Goal: Transaction & Acquisition: Book appointment/travel/reservation

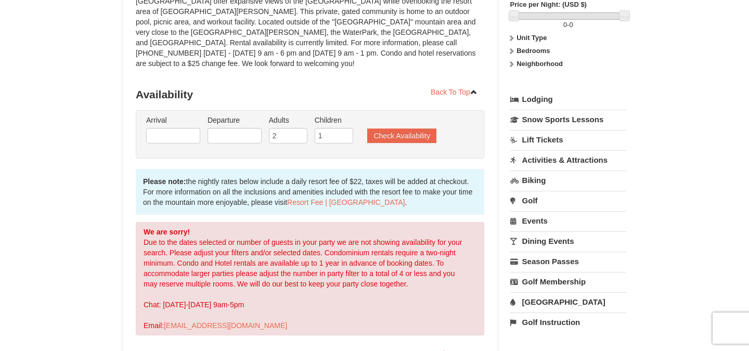
scroll to position [158, 0]
click at [174, 127] on input "text" at bounding box center [173, 135] width 54 height 16
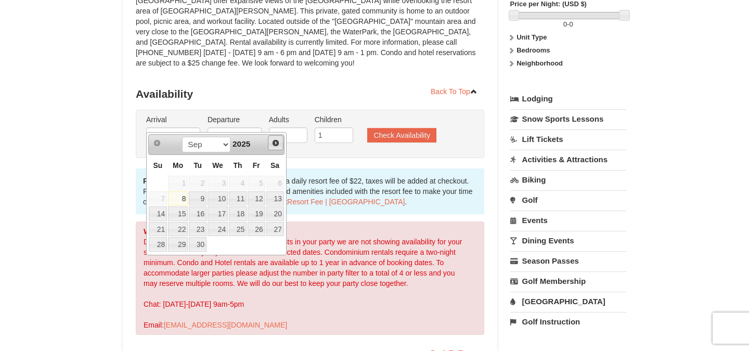
click at [278, 140] on span "Next" at bounding box center [275, 143] width 8 height 8
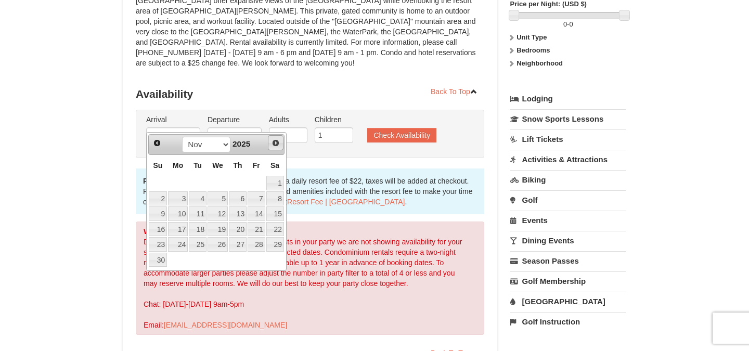
click at [278, 140] on span "Next" at bounding box center [275, 143] width 8 height 8
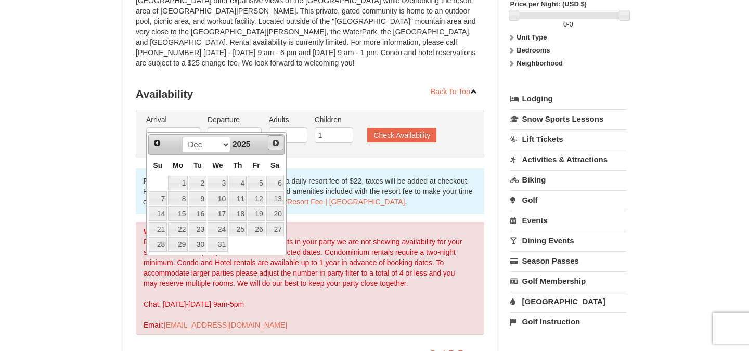
click at [278, 140] on span "Next" at bounding box center [275, 143] width 8 height 8
click at [159, 152] on div "Prev Next Jan Feb Mar Apr May Jun Jul Aug Sep Oct Nov Dec 2026" at bounding box center [216, 144] width 136 height 21
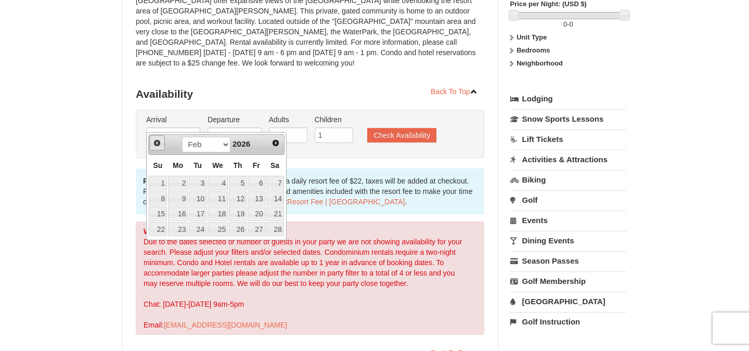
click at [155, 146] on span "Prev" at bounding box center [157, 143] width 8 height 8
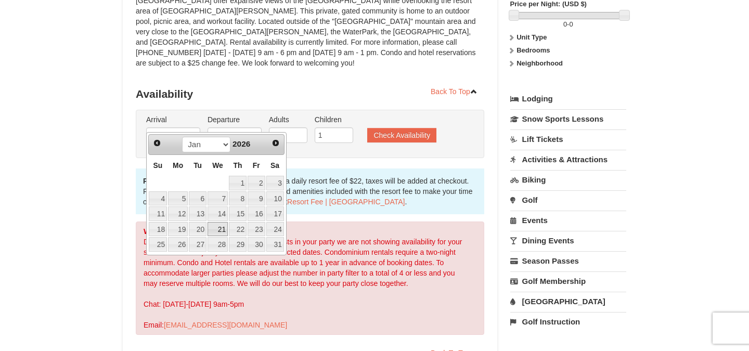
click at [221, 222] on link "21" at bounding box center [217, 229] width 20 height 15
type input "01/21/2026"
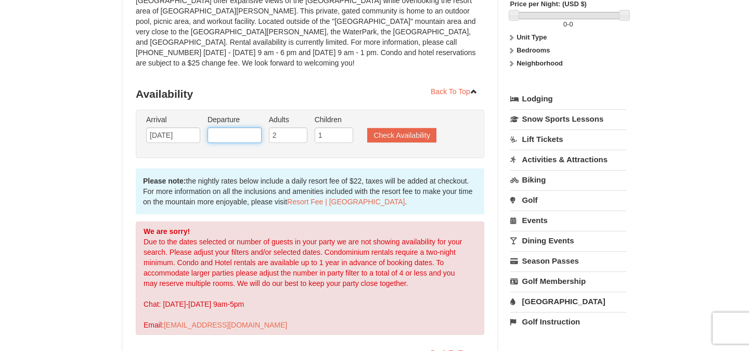
click at [251, 127] on input "text" at bounding box center [234, 135] width 54 height 16
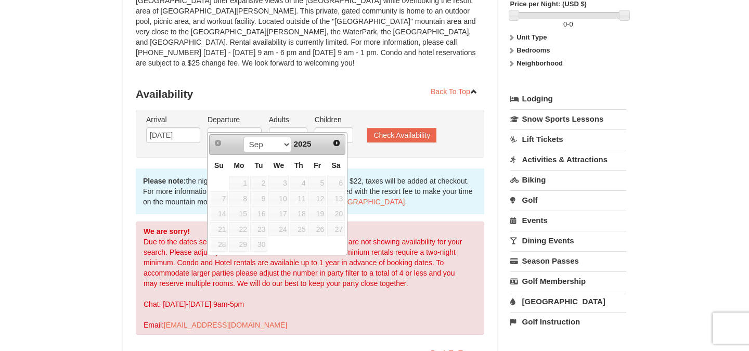
click at [329, 140] on div "Prev Next Sep Oct Nov Dec 2025" at bounding box center [277, 144] width 136 height 21
click at [333, 141] on span "Next" at bounding box center [336, 143] width 8 height 8
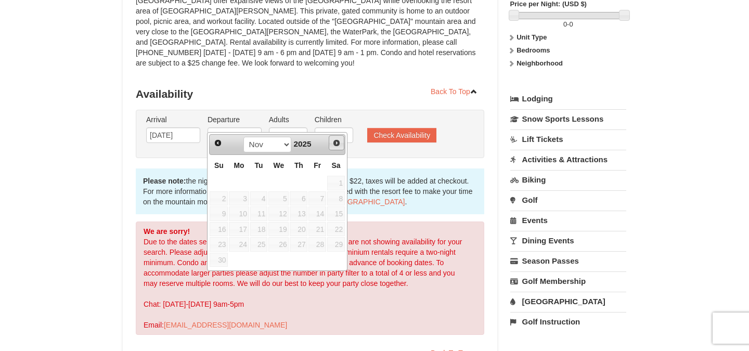
click at [333, 141] on span "Next" at bounding box center [336, 143] width 8 height 8
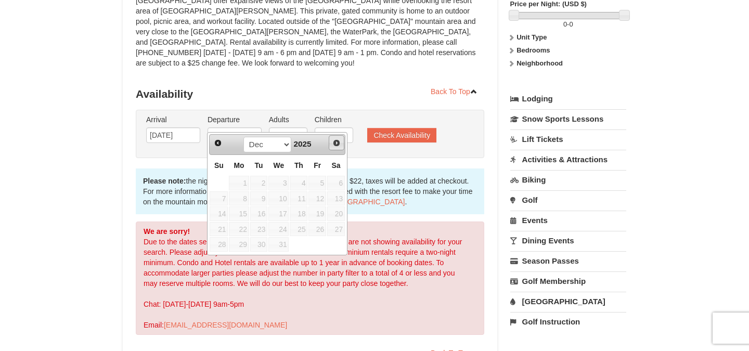
click at [333, 141] on span "Next" at bounding box center [336, 143] width 8 height 8
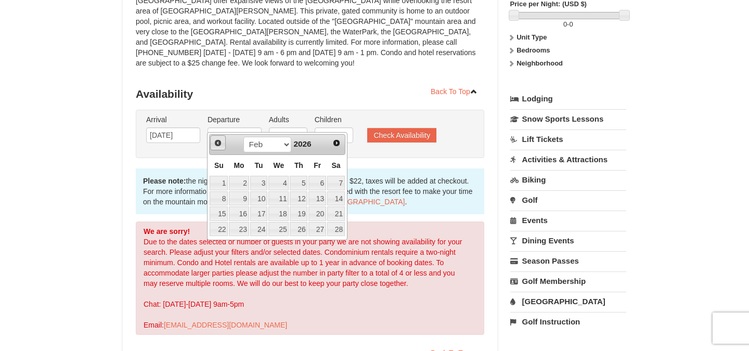
click at [218, 145] on span "Prev" at bounding box center [218, 143] width 8 height 8
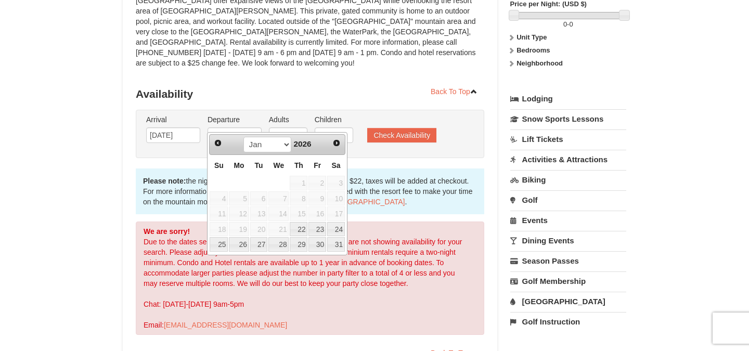
click at [219, 251] on div "Prev Next Jan Feb Mar Apr May Jun Jul Aug Sep Oct Nov Dec 2026 Su Mo Tu We Th F…" at bounding box center [277, 194] width 140 height 124
click at [220, 244] on link "25" at bounding box center [218, 244] width 18 height 15
type input "01/25/2026"
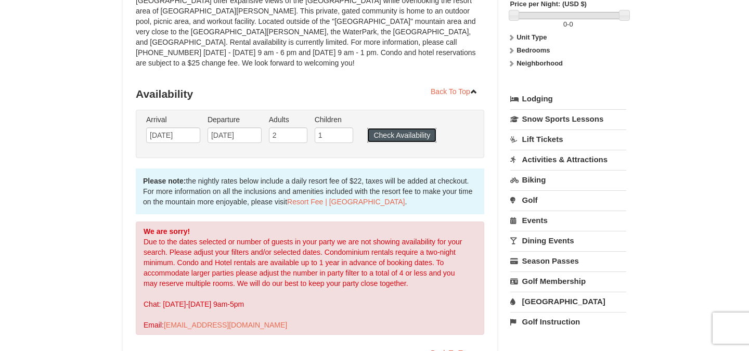
click at [405, 128] on button "Check Availability" at bounding box center [401, 135] width 69 height 15
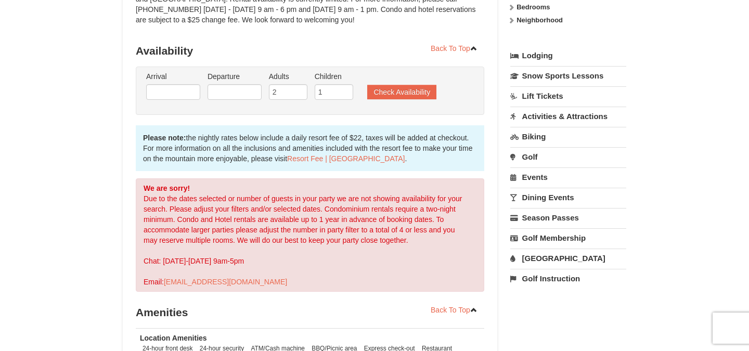
scroll to position [199, 0]
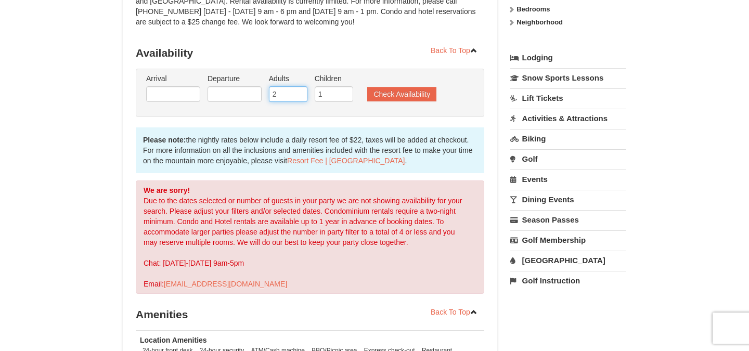
click at [284, 86] on input "2" at bounding box center [288, 94] width 38 height 16
click at [298, 86] on input "3" at bounding box center [288, 94] width 38 height 16
type input "4"
click at [298, 86] on input "4" at bounding box center [288, 94] width 38 height 16
click at [345, 86] on input "2" at bounding box center [333, 94] width 38 height 16
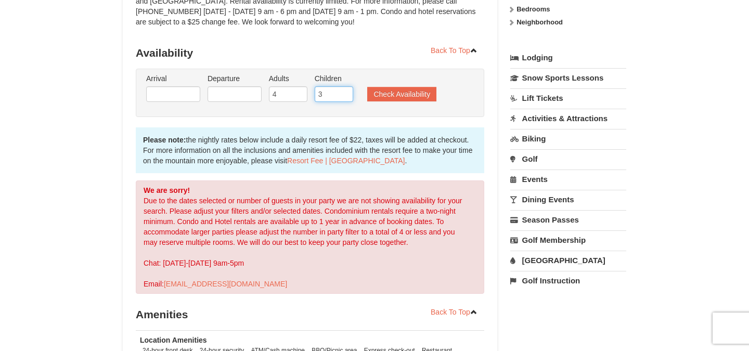
type input "3"
click at [345, 86] on input "3" at bounding box center [333, 94] width 38 height 16
click at [183, 86] on input "text" at bounding box center [173, 94] width 54 height 16
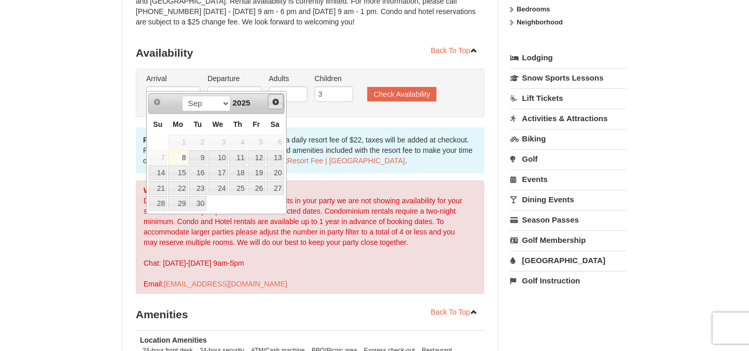
click at [276, 101] on span "Next" at bounding box center [275, 102] width 8 height 8
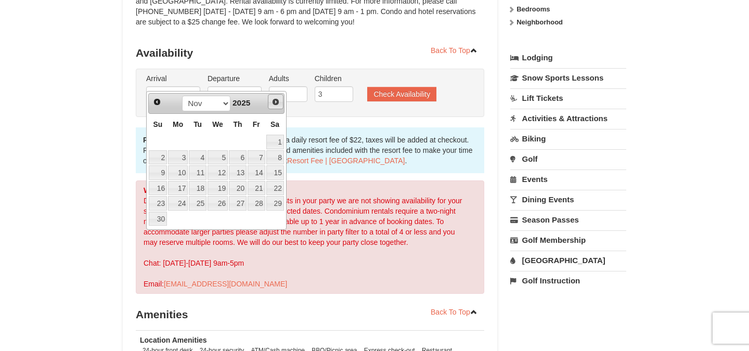
click at [276, 101] on span "Next" at bounding box center [275, 102] width 8 height 8
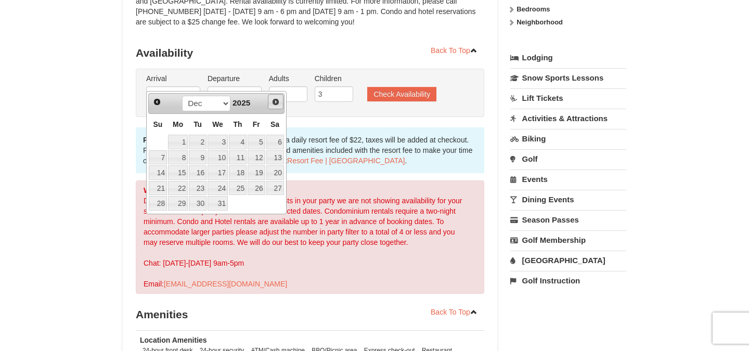
click at [276, 103] on span "Next" at bounding box center [275, 102] width 8 height 8
click at [204, 185] on link "20" at bounding box center [198, 188] width 18 height 15
type input "[DATE]"
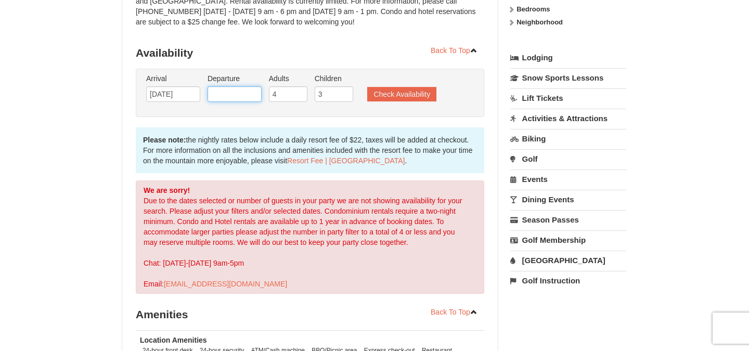
click at [253, 86] on input "text" at bounding box center [234, 94] width 54 height 16
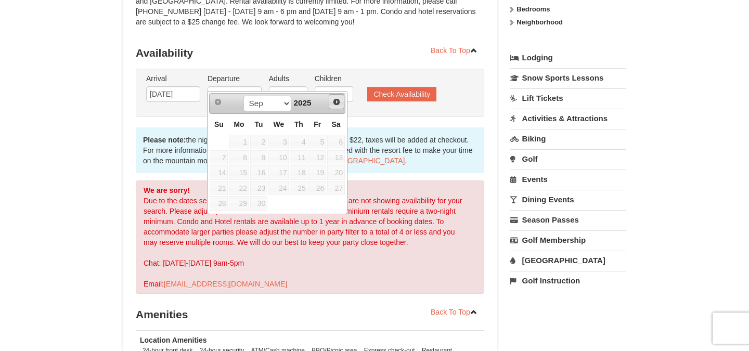
click at [330, 104] on link "Next" at bounding box center [337, 102] width 16 height 16
click at [339, 185] on link "24" at bounding box center [336, 188] width 18 height 15
type input "[DATE]"
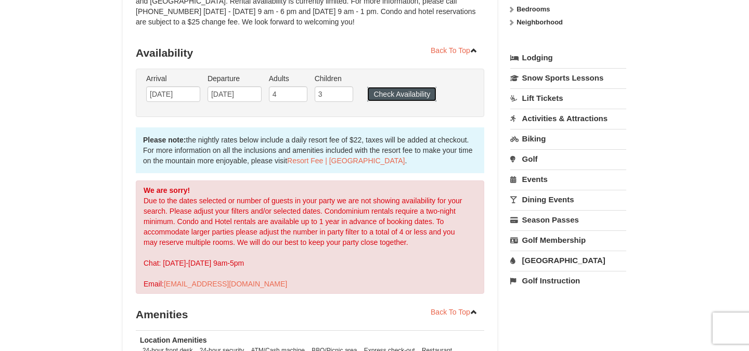
click at [391, 87] on button "Check Availability" at bounding box center [401, 94] width 69 height 15
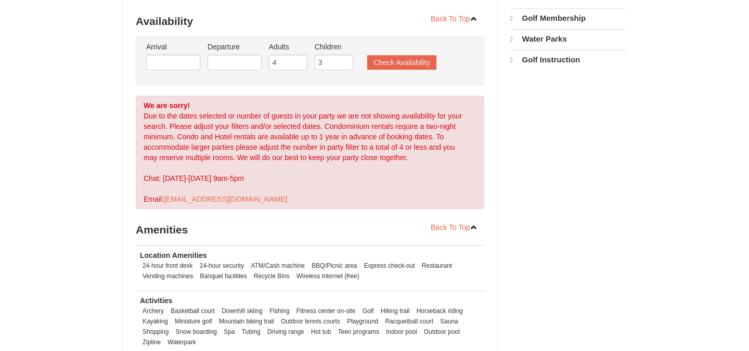
select select "9"
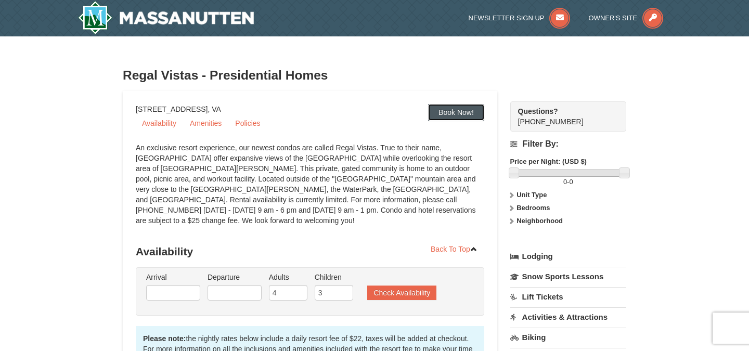
click at [441, 109] on link "Book Now!" at bounding box center [456, 112] width 56 height 17
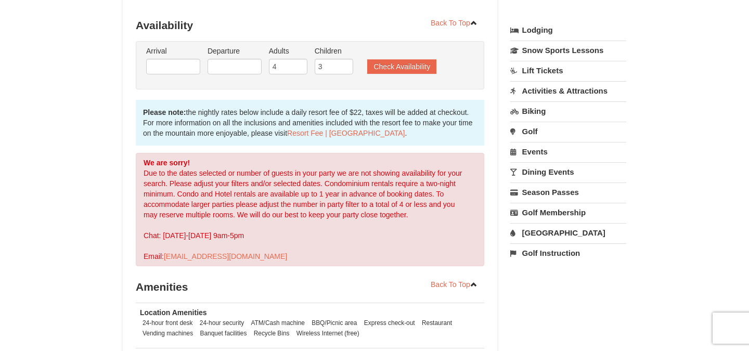
scroll to position [231, 0]
